Goal: Navigation & Orientation: Find specific page/section

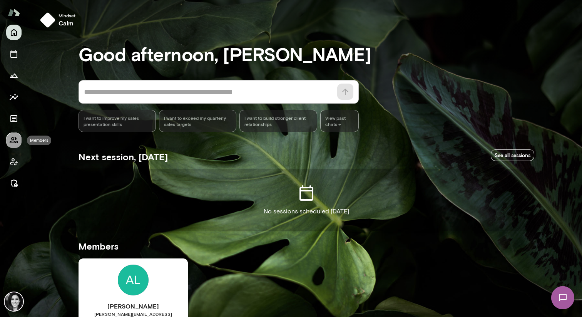
click at [15, 135] on button "Members" at bounding box center [13, 139] width 15 height 15
click at [15, 137] on icon "Members" at bounding box center [14, 140] width 8 height 6
click at [13, 140] on icon "Members" at bounding box center [13, 139] width 9 height 9
click at [12, 143] on icon "Members" at bounding box center [13, 139] width 9 height 9
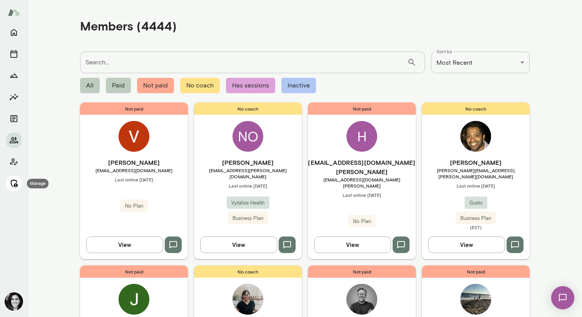
click at [12, 184] on icon "Manage" at bounding box center [13, 183] width 9 height 9
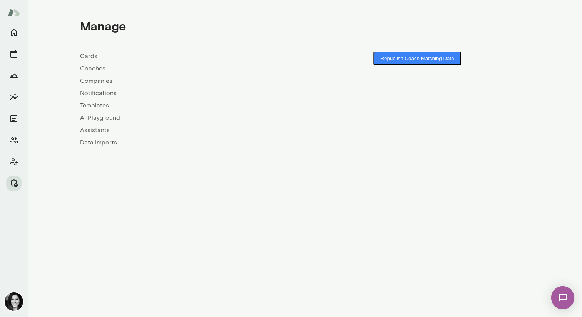
click at [90, 62] on div "Cards Coaches Companies Notifications Templates AI Playground Assistants Data I…" at bounding box center [192, 99] width 225 height 95
click at [90, 69] on link "Coaches" at bounding box center [192, 68] width 225 height 9
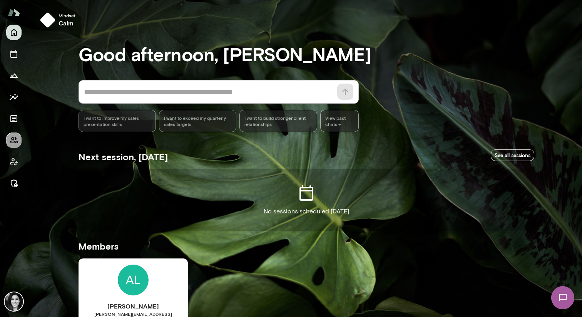
click at [9, 144] on icon "Members" at bounding box center [13, 139] width 9 height 9
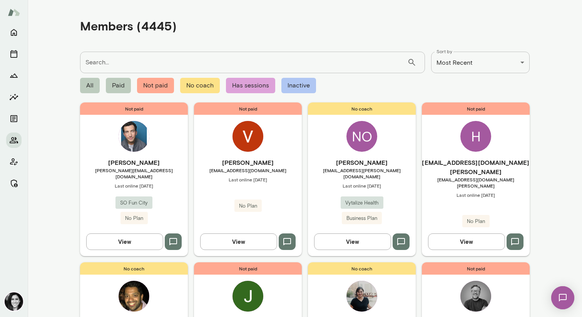
click at [130, 139] on img at bounding box center [134, 136] width 31 height 31
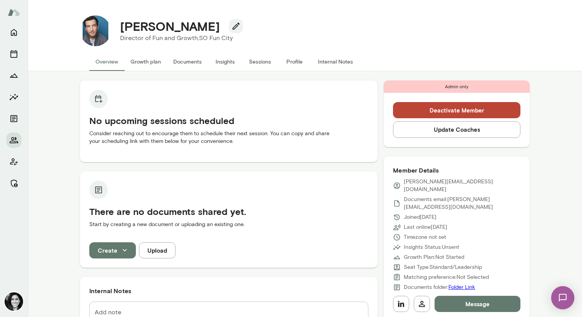
click at [297, 62] on button "Profile" at bounding box center [294, 61] width 35 height 18
